Goal: Transaction & Acquisition: Obtain resource

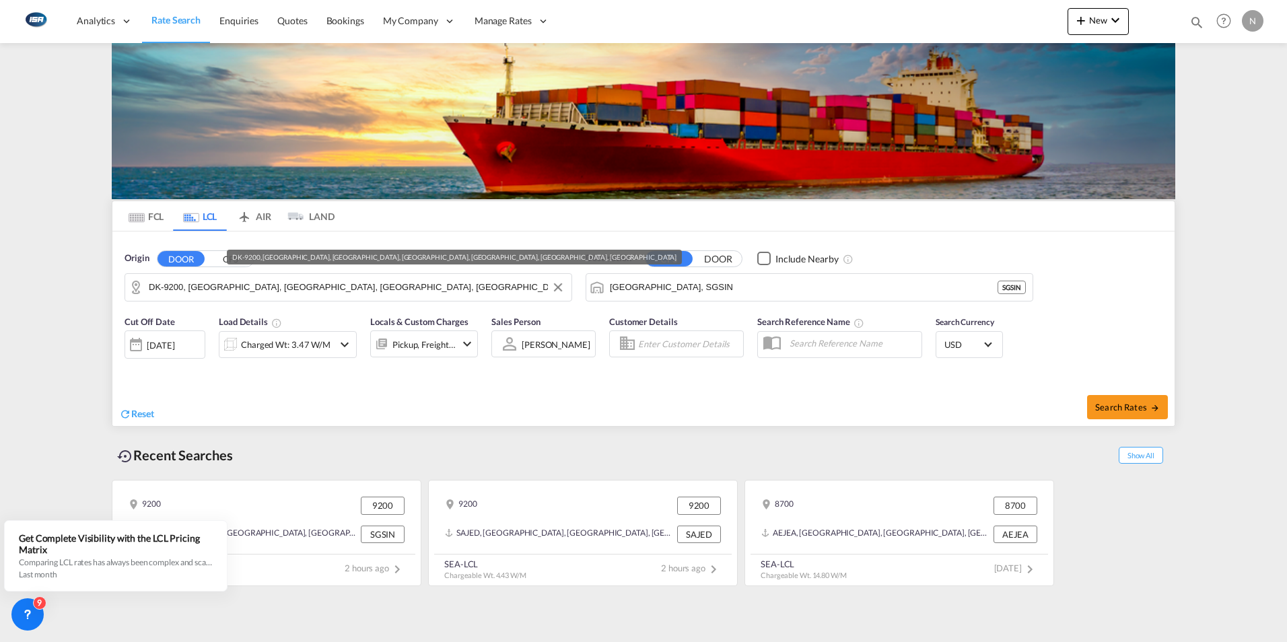
click at [168, 289] on input "DK-9200, [GEOGRAPHIC_DATA], [GEOGRAPHIC_DATA], [GEOGRAPHIC_DATA], [GEOGRAPHIC_D…" at bounding box center [357, 287] width 416 height 20
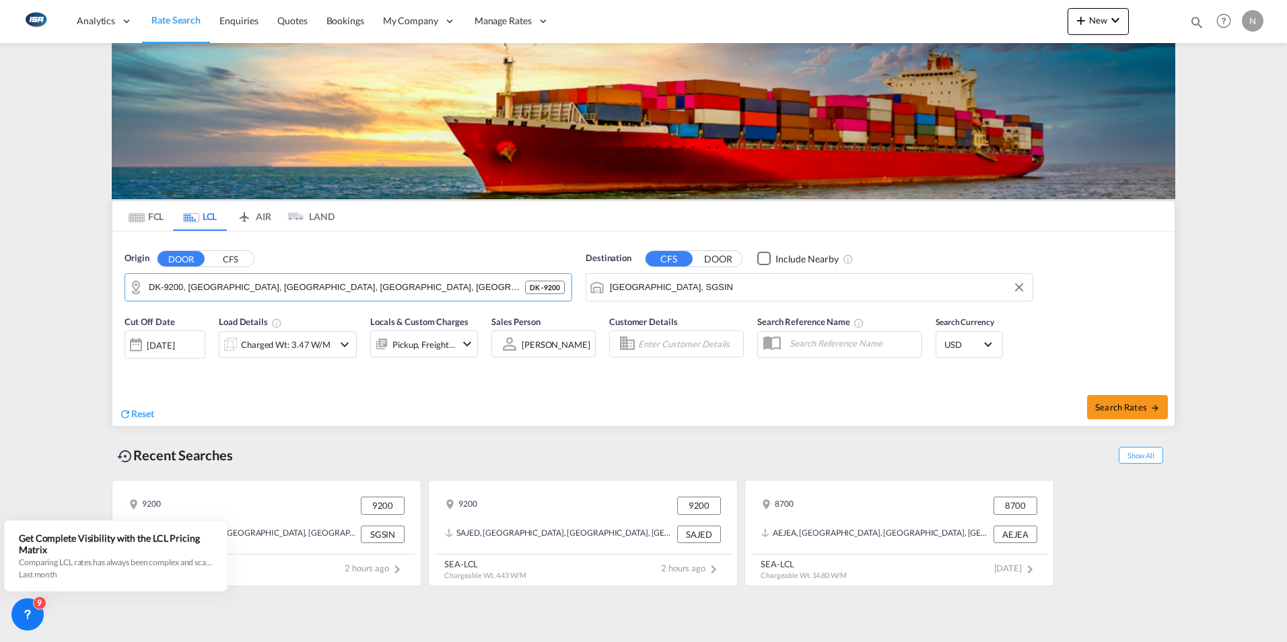
click at [633, 285] on input "[GEOGRAPHIC_DATA], SGSIN" at bounding box center [818, 287] width 416 height 20
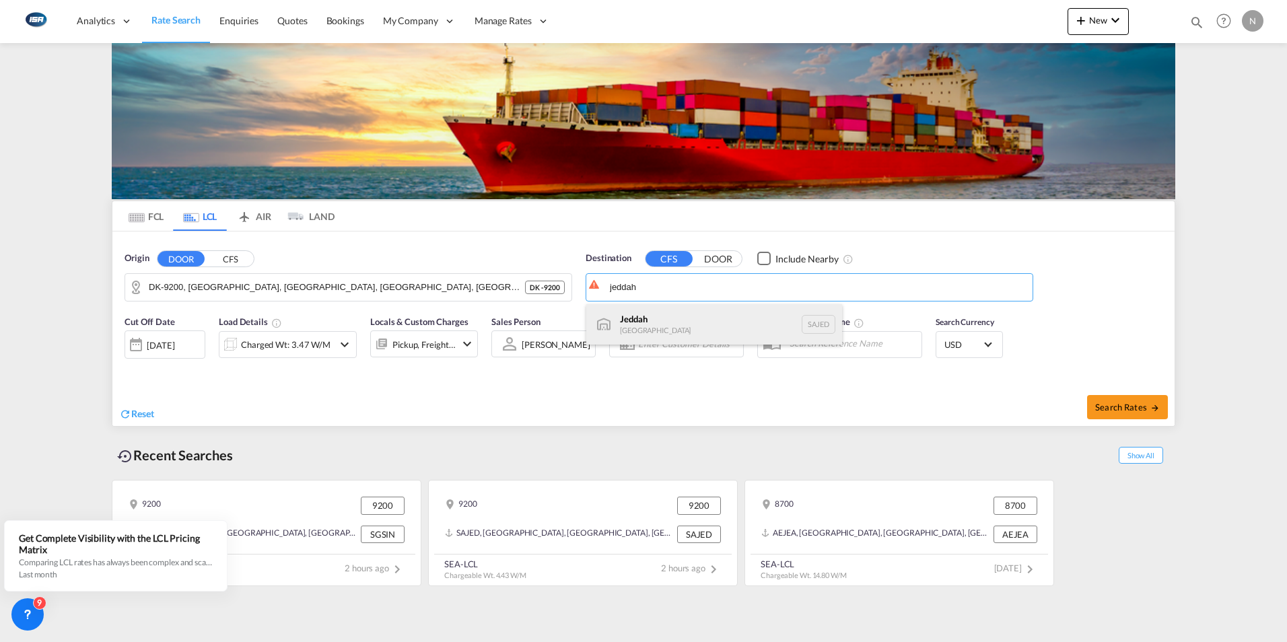
click at [634, 322] on div "Jeddah [GEOGRAPHIC_DATA] SAJED" at bounding box center [714, 324] width 256 height 40
type input "Jeddah, SAJED"
click at [298, 347] on div "Charged Wt: 3.47 W/M" at bounding box center [286, 344] width 90 height 19
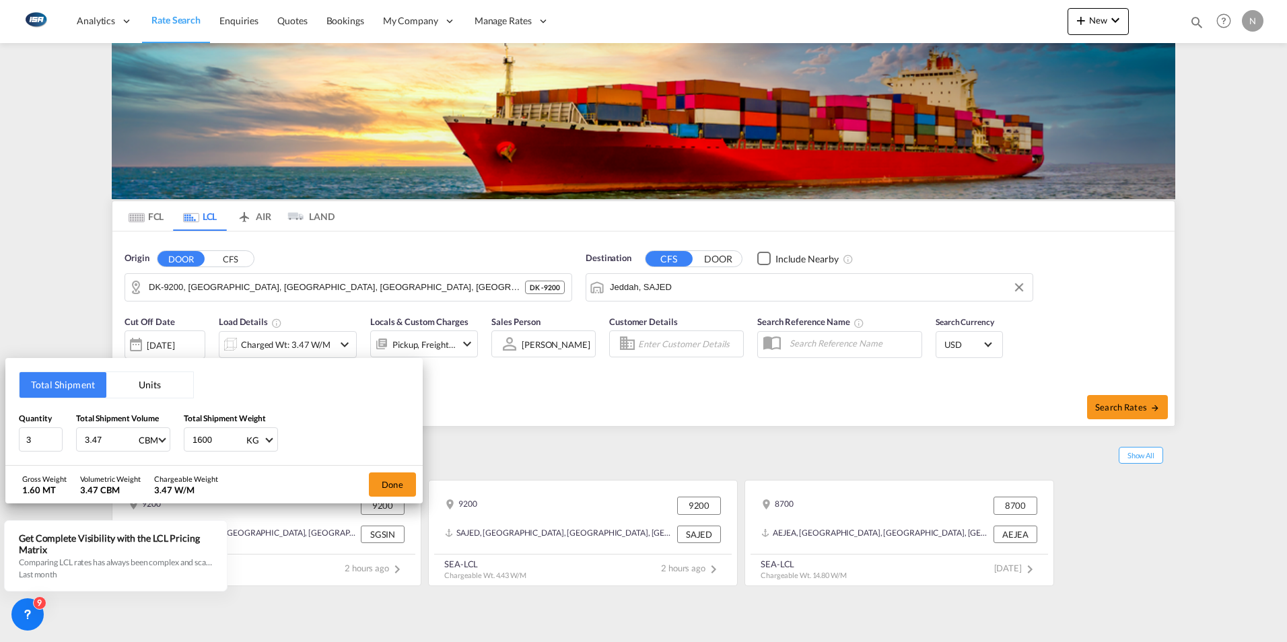
click at [97, 434] on input "3.47" at bounding box center [110, 439] width 54 height 23
type input "3"
type input "5"
type input "5.24"
type input "4"
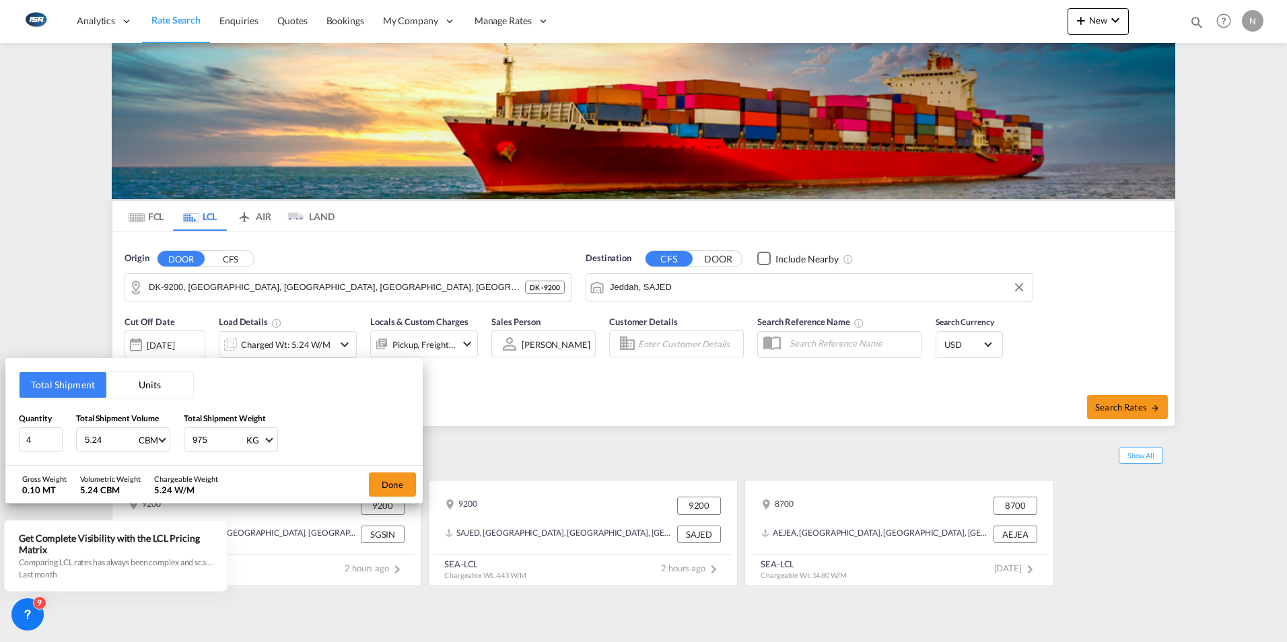
type input "975"
click at [396, 486] on button "Done" at bounding box center [392, 485] width 47 height 24
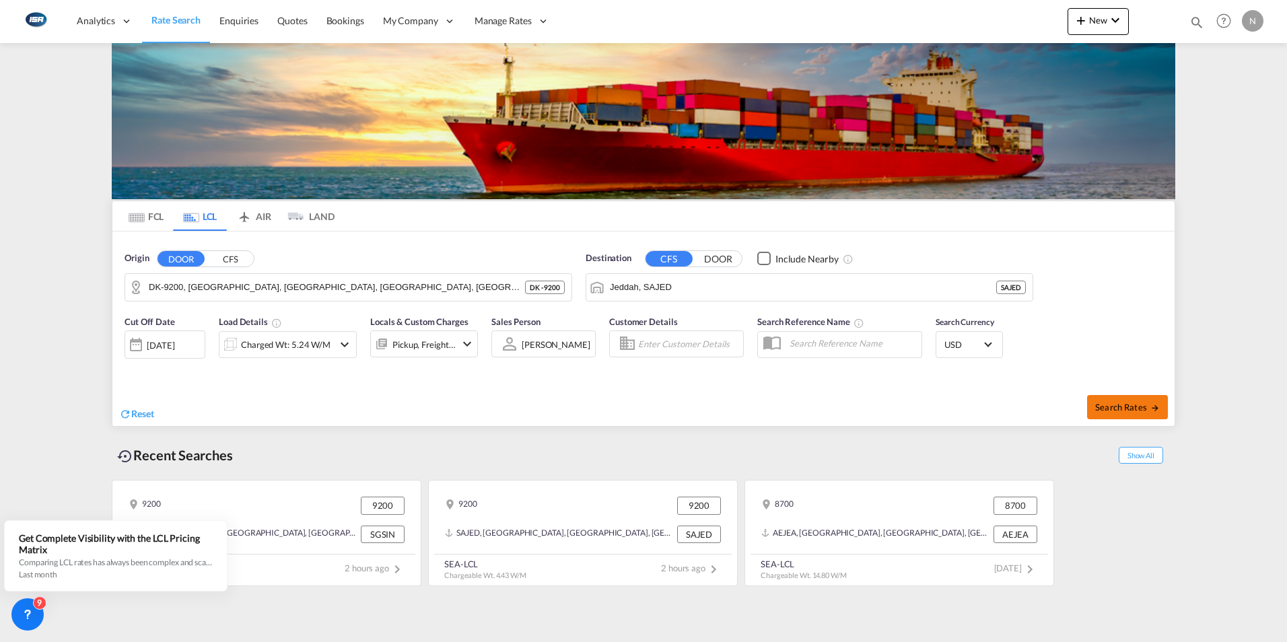
click at [1127, 406] on span "Search Rates" at bounding box center [1127, 407] width 65 height 11
type input "9200 to SAJED / [DATE]"
